Goal: Check status: Check status

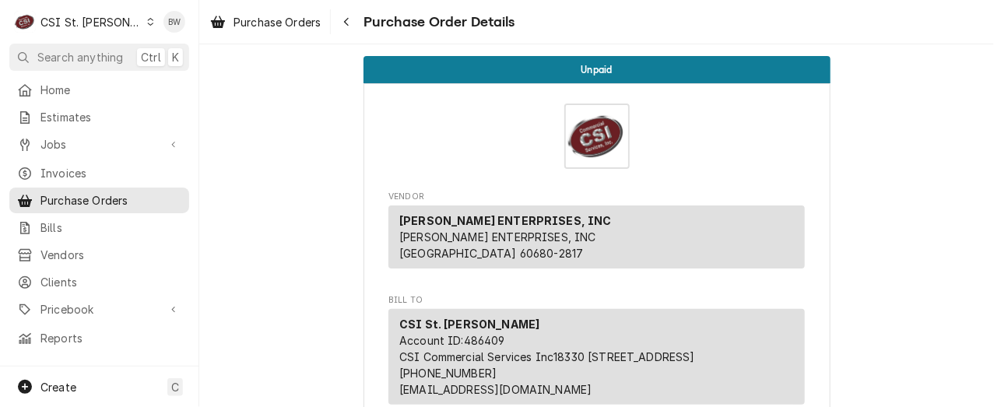
scroll to position [760, 0]
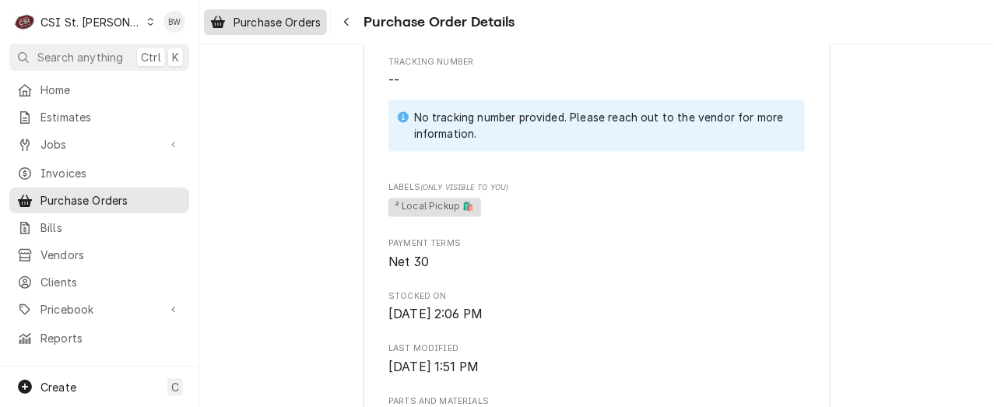
click at [293, 18] on span "Purchase Orders" at bounding box center [277, 22] width 87 height 16
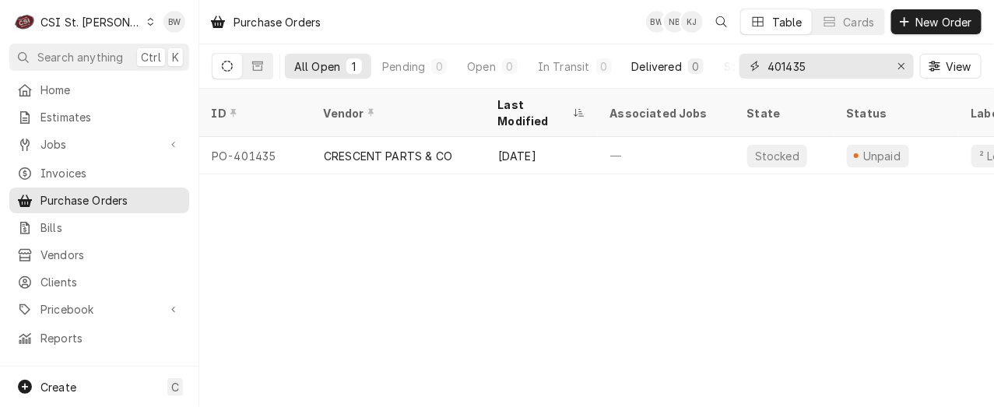
drag, startPoint x: 841, startPoint y: 68, endPoint x: 704, endPoint y: 71, distance: 137.0
click at [704, 71] on div "All Open 1 Pending 0 Open 0 In Transit 0 Delivered 0 Stocked 1 401435 View" at bounding box center [597, 66] width 770 height 44
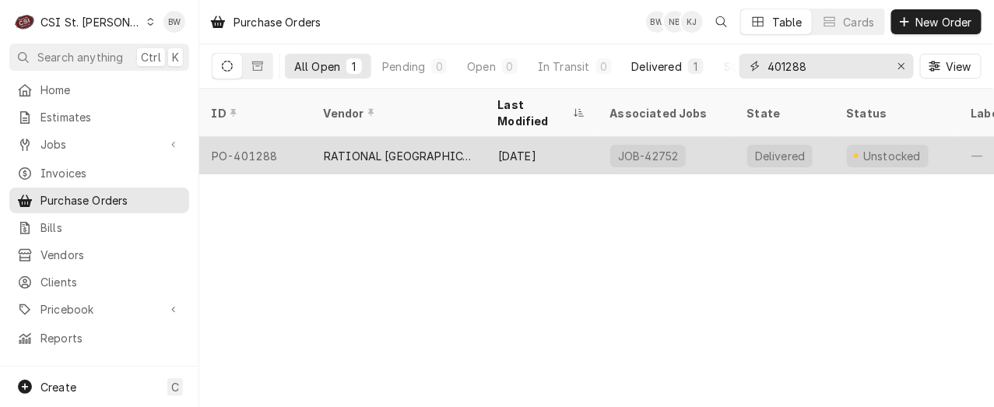
type input "401288"
click at [267, 137] on div "PO-401288" at bounding box center [255, 155] width 112 height 37
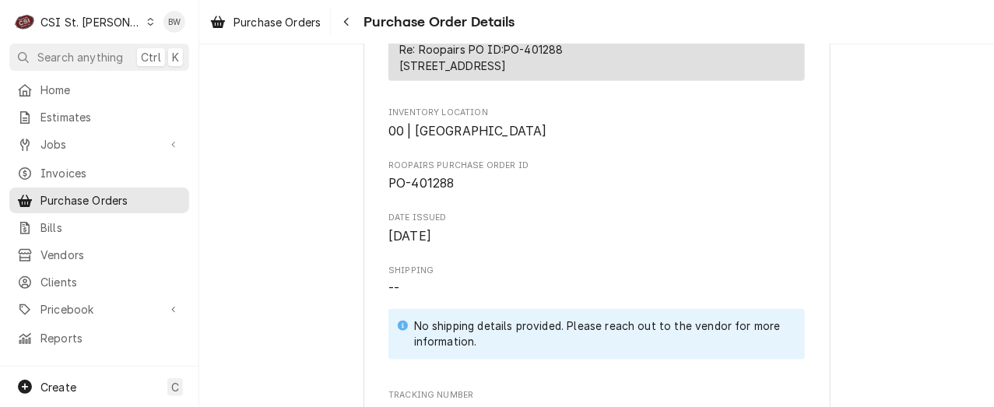
scroll to position [411, 0]
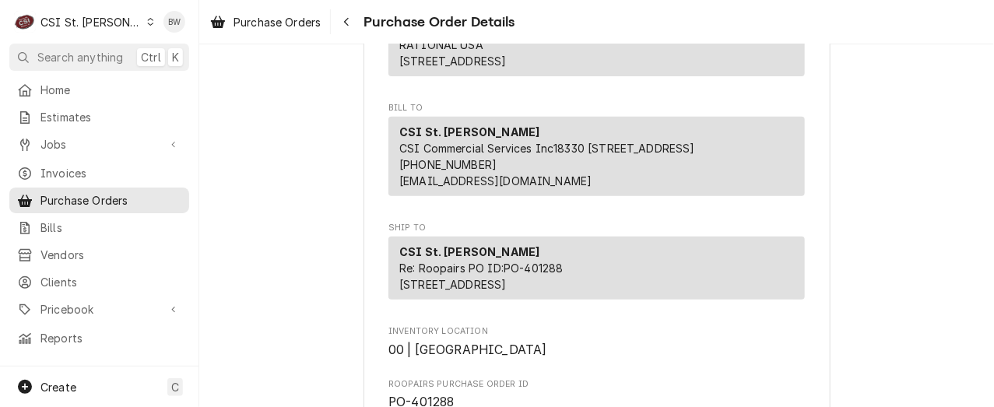
scroll to position [332, 0]
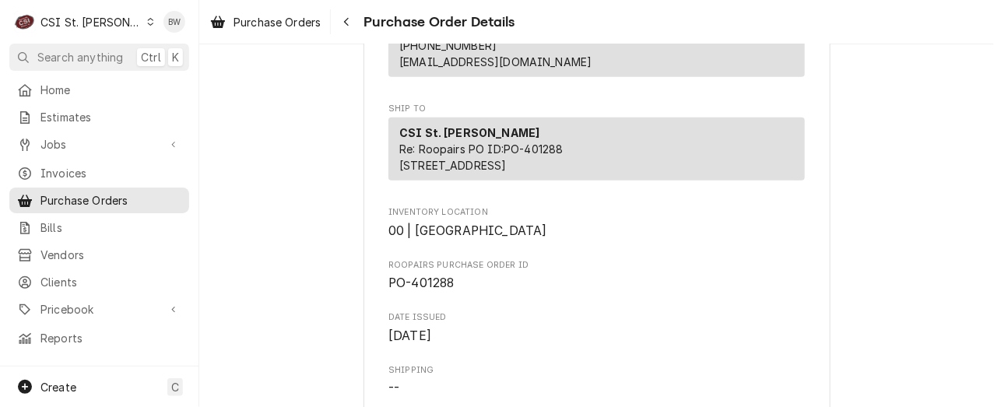
scroll to position [389, 0]
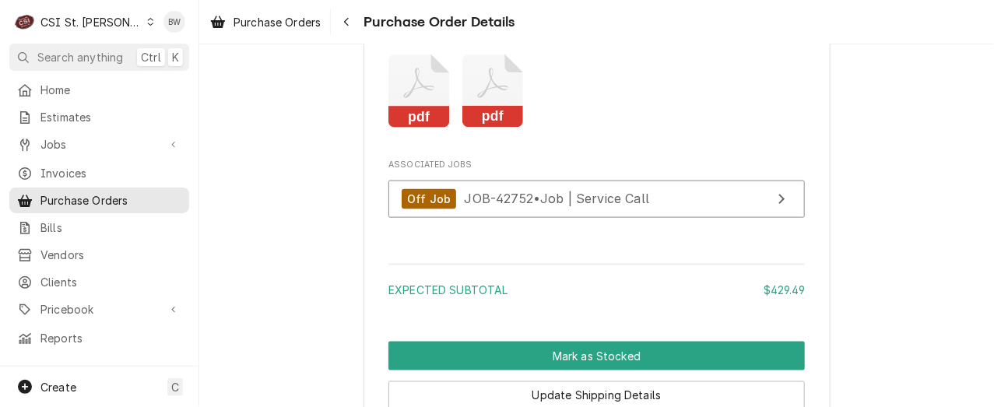
scroll to position [2335, 0]
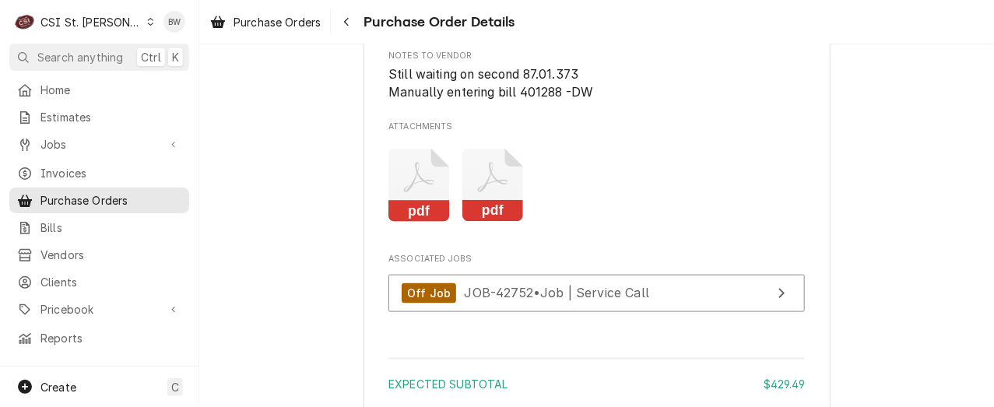
click at [480, 223] on icon "Attachments" at bounding box center [492, 186] width 61 height 74
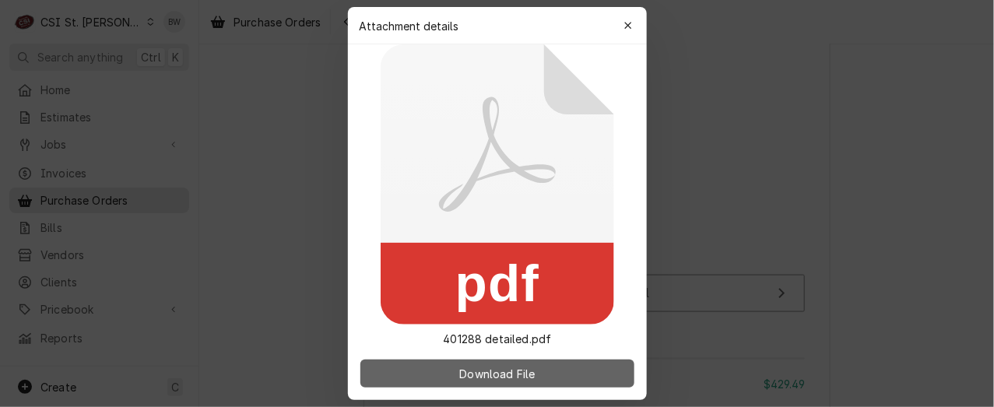
click at [497, 375] on span "Download File" at bounding box center [497, 374] width 82 height 16
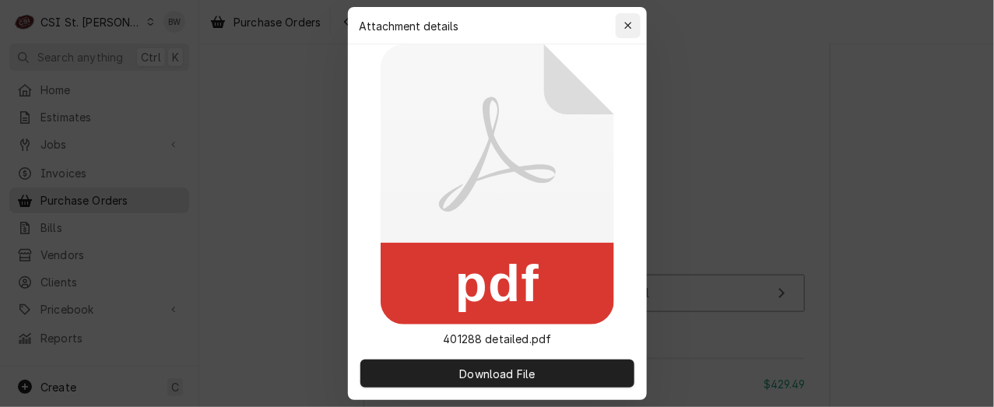
click at [632, 32] on div "button" at bounding box center [628, 26] width 16 height 16
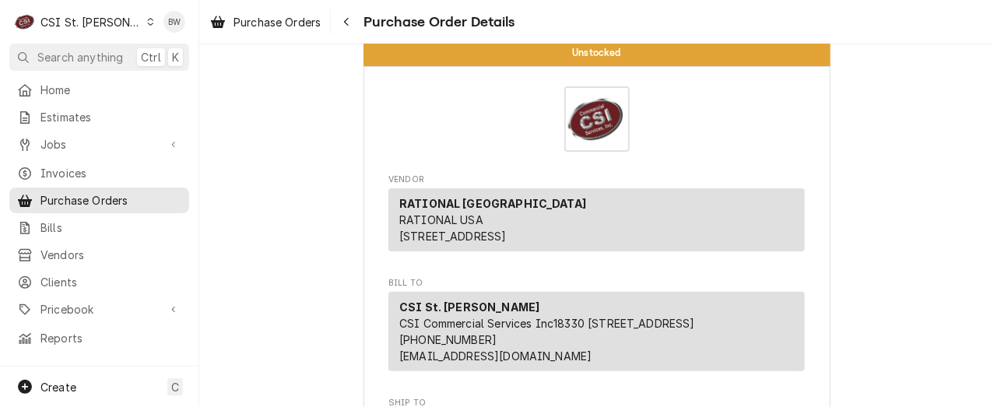
scroll to position [0, 0]
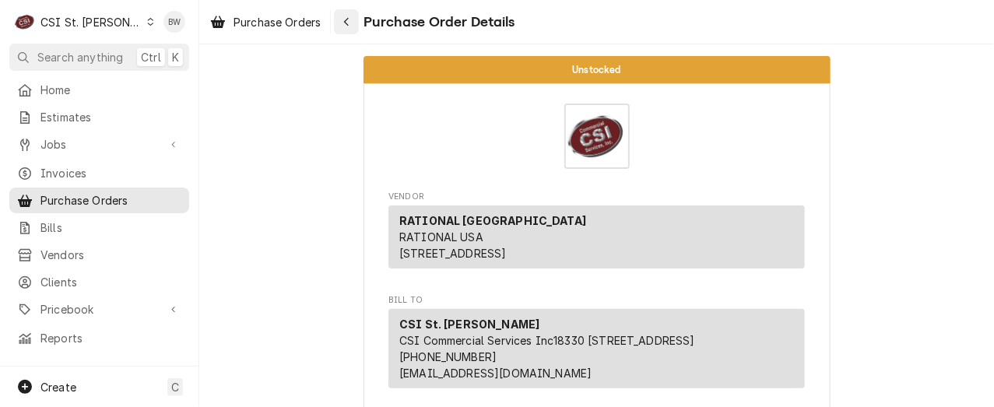
click at [349, 21] on icon "Navigate back" at bounding box center [346, 21] width 7 height 11
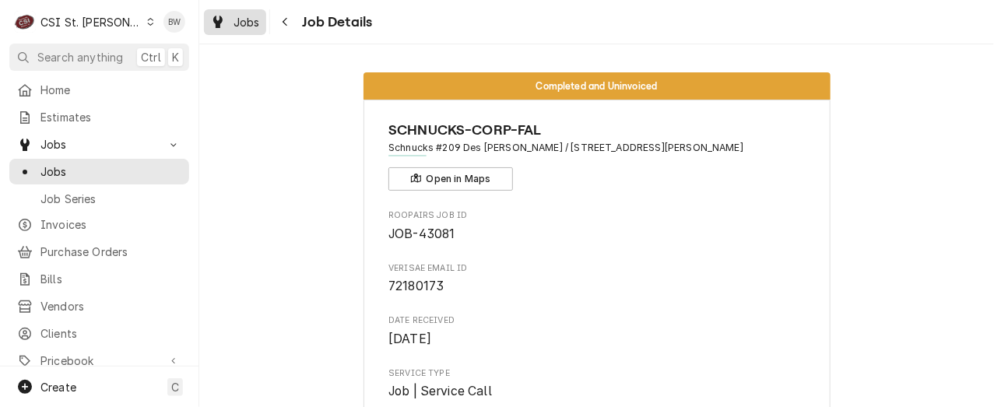
scroll to position [156, 0]
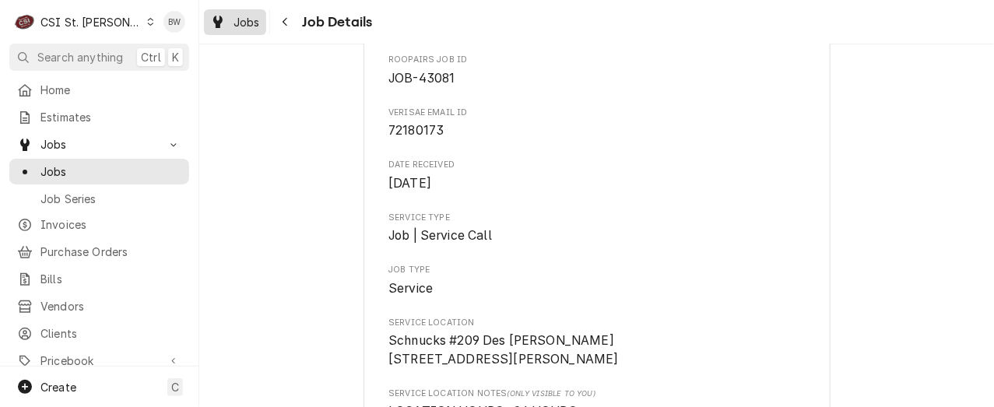
click at [251, 19] on span "Jobs" at bounding box center [247, 22] width 26 height 16
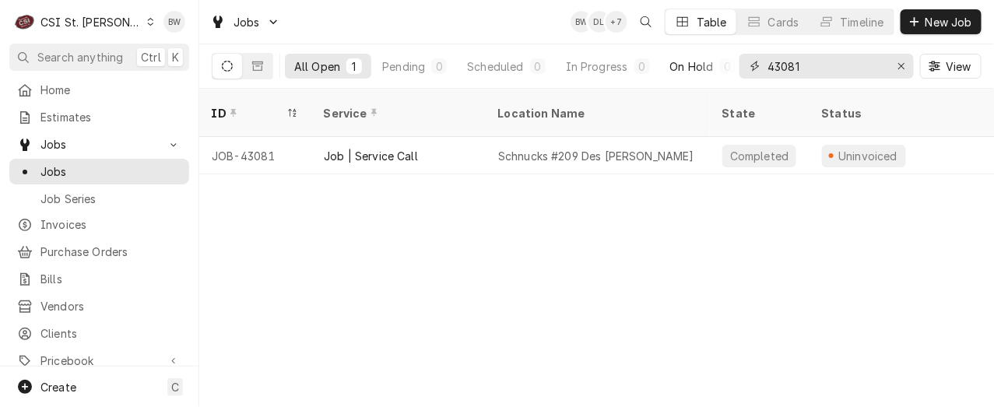
drag, startPoint x: 788, startPoint y: 64, endPoint x: 729, endPoint y: 64, distance: 59.2
click at [729, 64] on div "All Open 1 Pending 0 Scheduled 0 In Progress 0 On Hold 0 Completed 1 43081 View" at bounding box center [597, 66] width 770 height 44
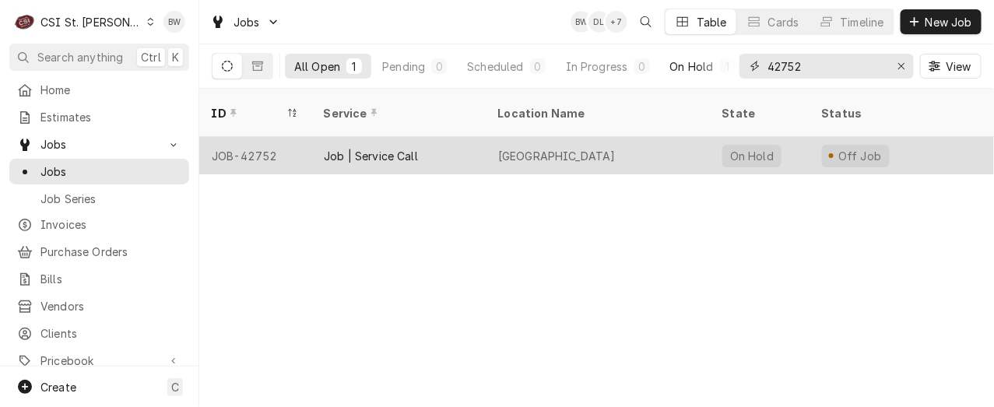
type input "42752"
click at [258, 137] on div "JOB-42752" at bounding box center [255, 155] width 112 height 37
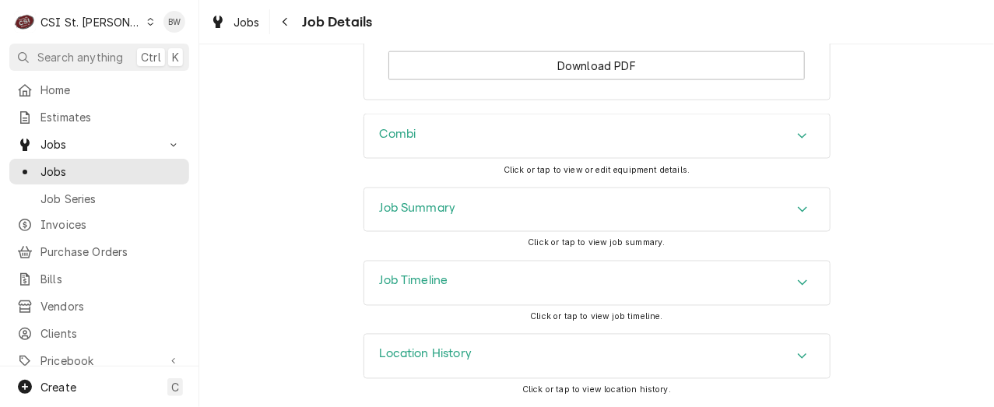
scroll to position [2599, 0]
click at [380, 212] on h3 "Job Summary" at bounding box center [418, 207] width 76 height 15
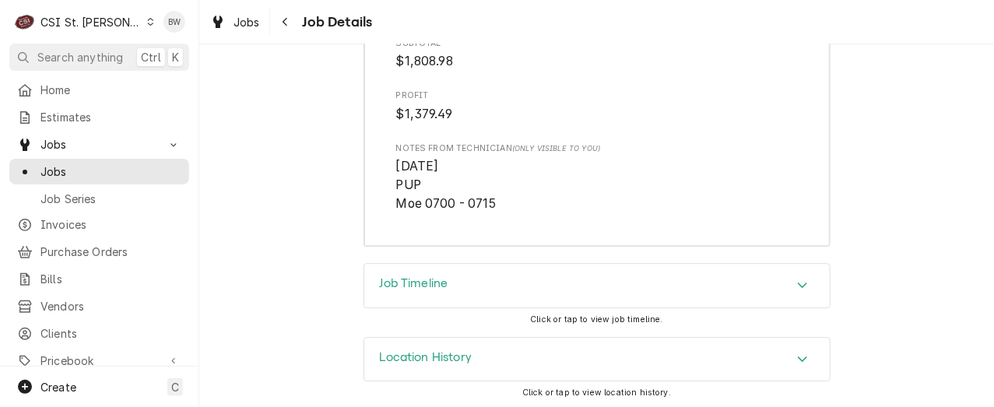
scroll to position [4988, 0]
click at [388, 279] on h3 "Job Timeline" at bounding box center [414, 280] width 68 height 15
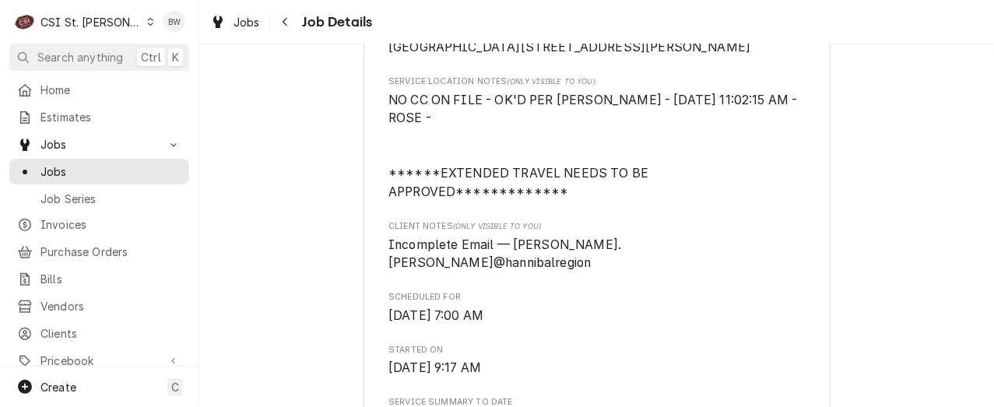
scroll to position [0, 0]
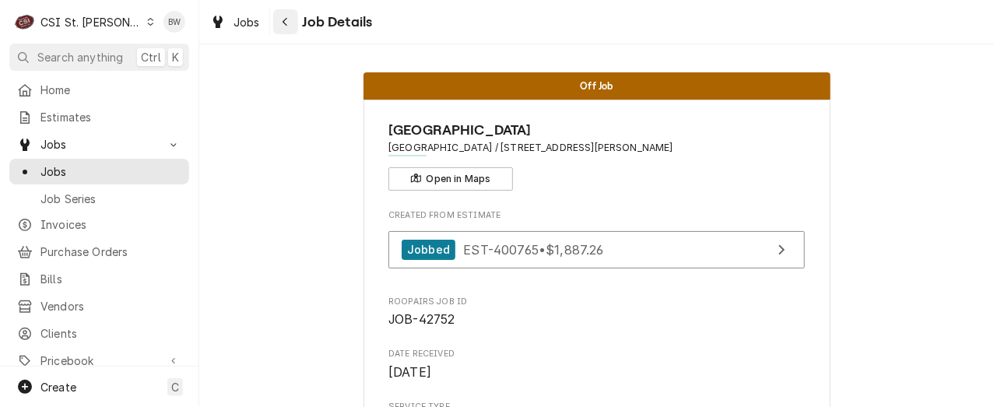
click at [279, 18] on div "Navigate back" at bounding box center [286, 22] width 16 height 16
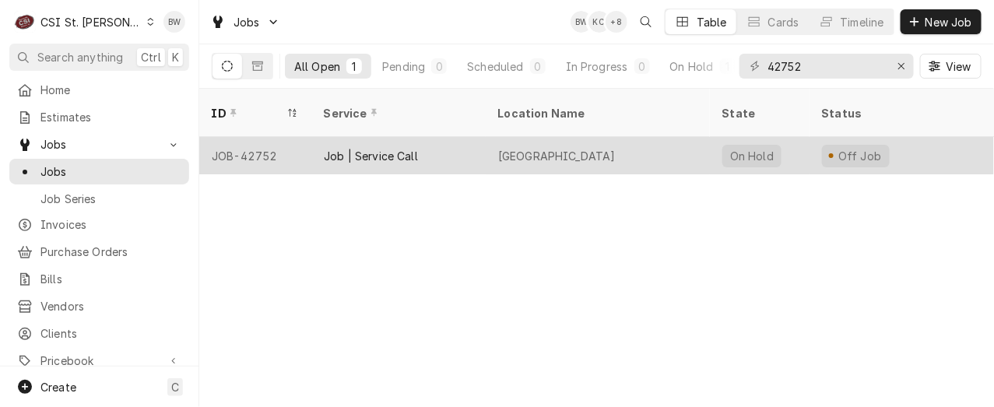
click at [265, 139] on div "JOB-42752" at bounding box center [255, 155] width 112 height 37
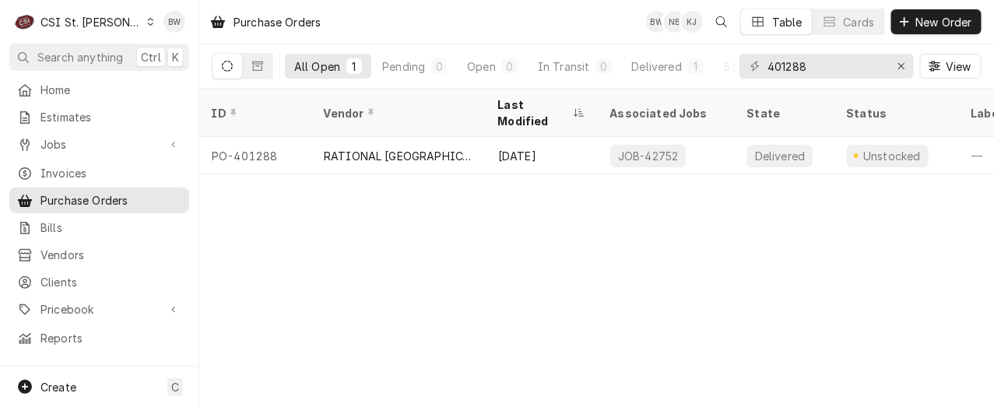
click at [315, 202] on div "Purchase Orders BW NB KJ Table Cards New Order All Open 1 Pending 0 Open 0 In T…" at bounding box center [596, 203] width 795 height 407
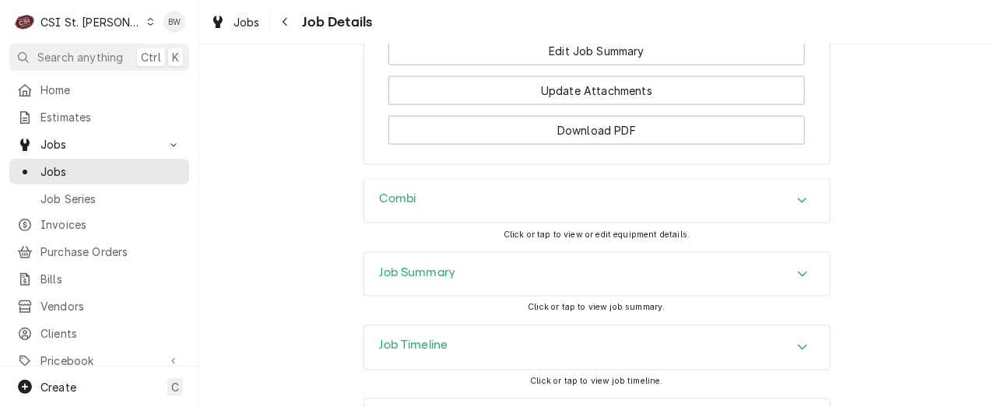
scroll to position [2599, 0]
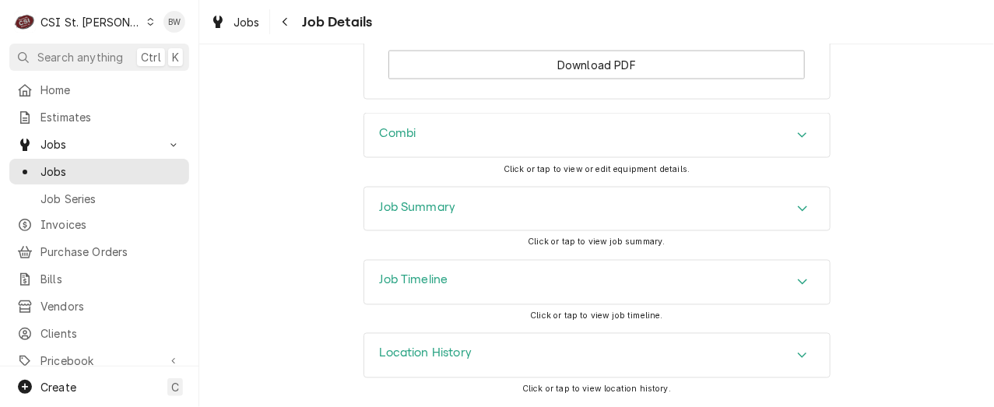
click at [413, 278] on h3 "Job Timeline" at bounding box center [414, 280] width 68 height 15
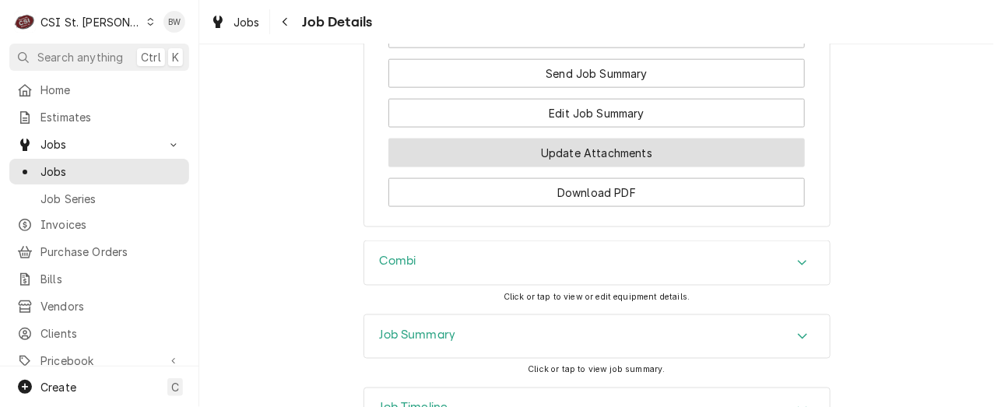
scroll to position [2521, 0]
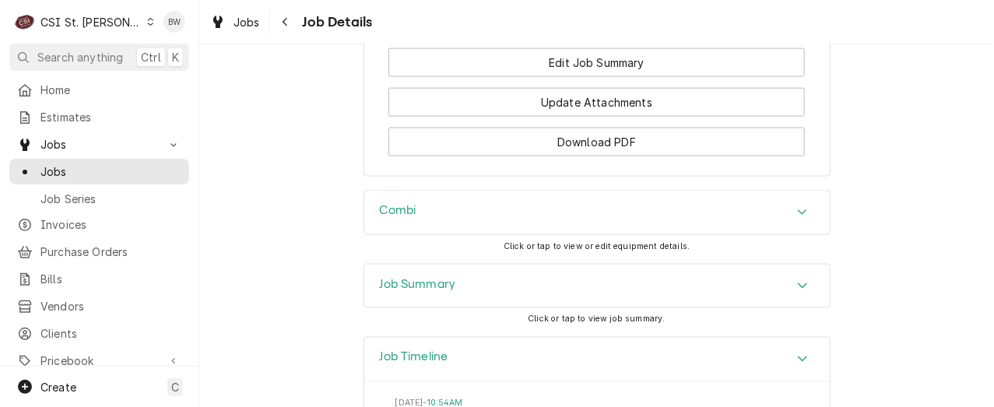
click at [385, 288] on h3 "Job Summary" at bounding box center [418, 284] width 76 height 15
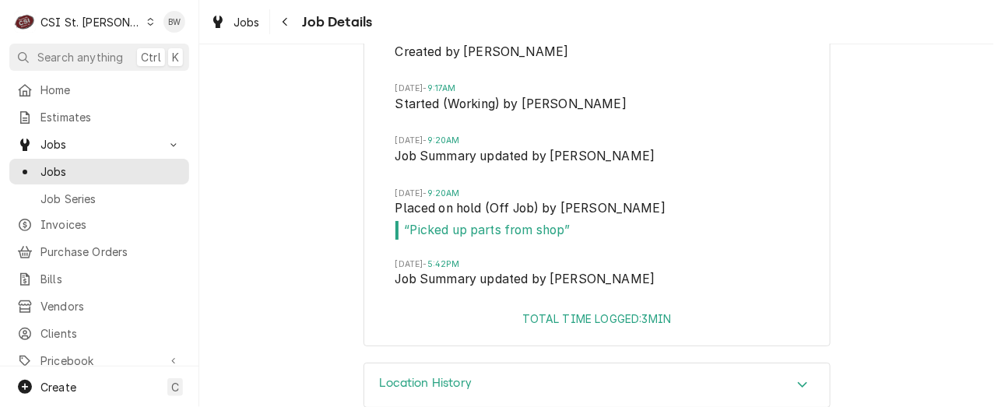
scroll to position [5464, 0]
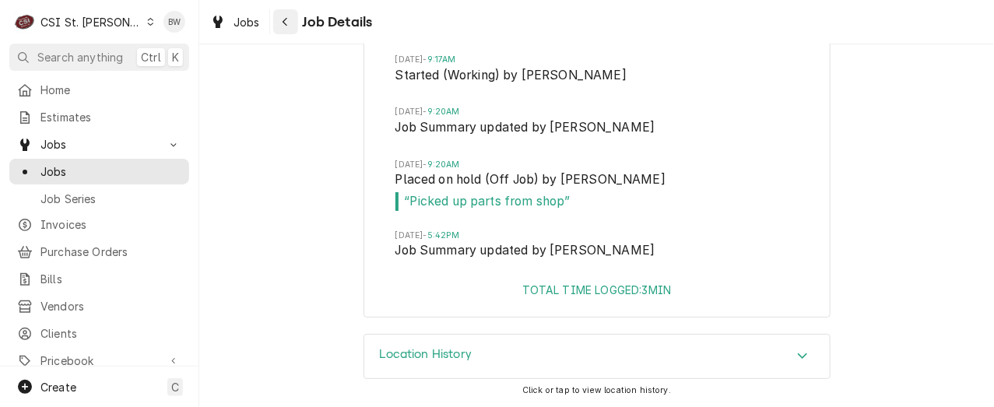
click at [288, 23] on div "Navigate back" at bounding box center [286, 22] width 16 height 16
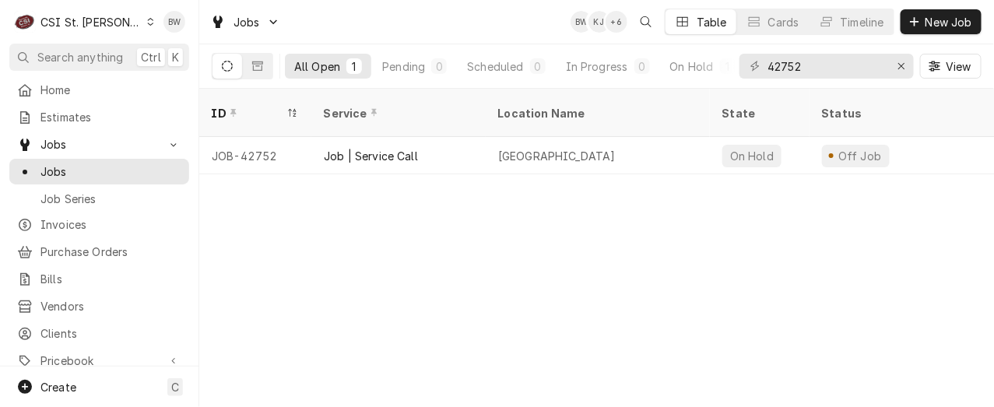
click at [415, 247] on div "ID Service Location Name State Status Labels Techs Date Received Client Locatio…" at bounding box center [596, 248] width 795 height 318
click at [304, 255] on div "ID Service Location Name State Status Labels Techs Date Received Client Locatio…" at bounding box center [596, 248] width 795 height 318
drag, startPoint x: 803, startPoint y: 72, endPoint x: 739, endPoint y: 70, distance: 63.9
click at [739, 70] on div "42752" at bounding box center [826, 66] width 174 height 25
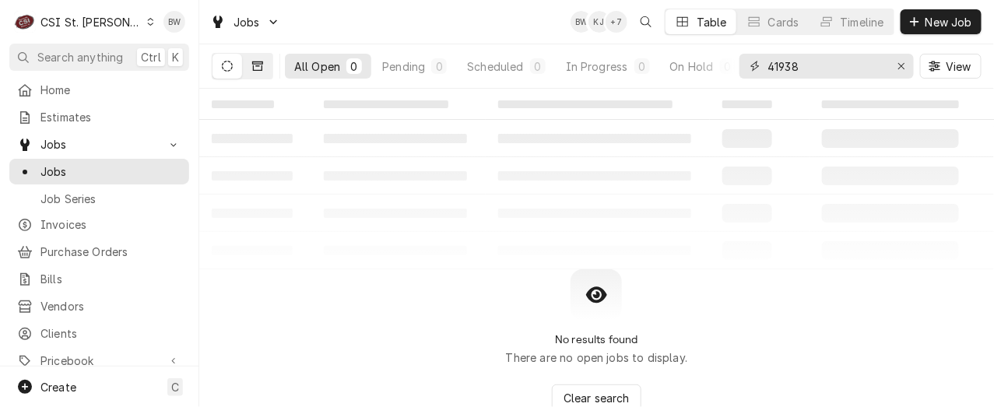
type input "41938"
click at [255, 66] on icon "Dynamic Content Wrapper" at bounding box center [257, 66] width 11 height 11
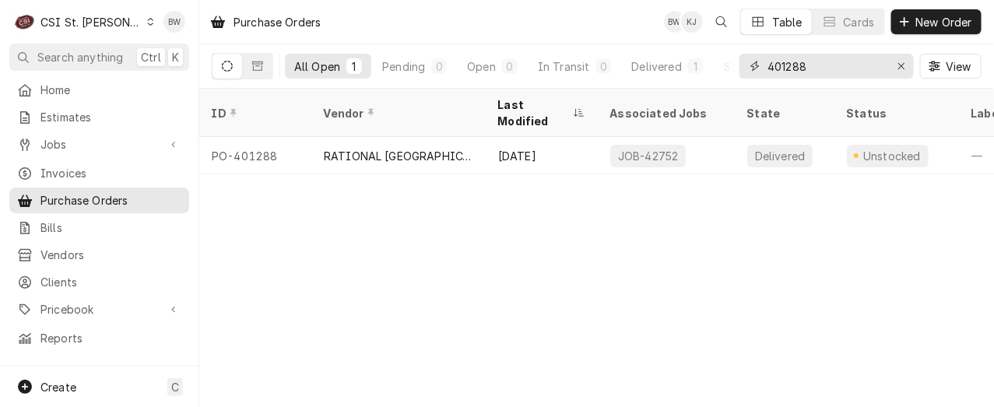
click at [815, 69] on input "401288" at bounding box center [825, 66] width 117 height 25
drag, startPoint x: 807, startPoint y: 65, endPoint x: 789, endPoint y: 70, distance: 18.5
click at [789, 70] on input "401288" at bounding box center [825, 66] width 117 height 25
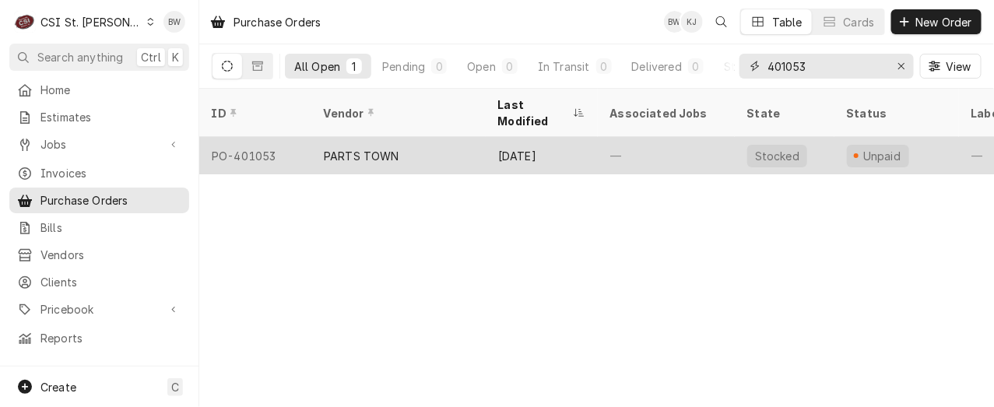
type input "401053"
click at [263, 137] on div "PO-401053" at bounding box center [255, 155] width 112 height 37
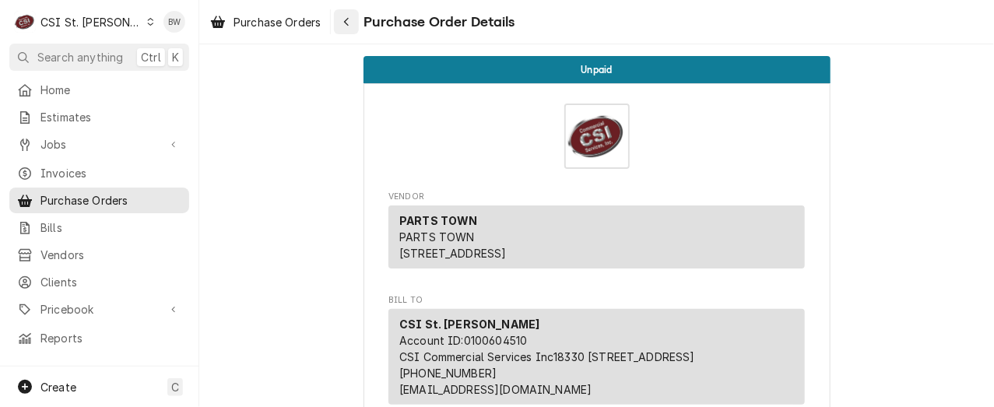
click at [352, 20] on div "Navigate back" at bounding box center [347, 22] width 16 height 16
